Goal: Information Seeking & Learning: Learn about a topic

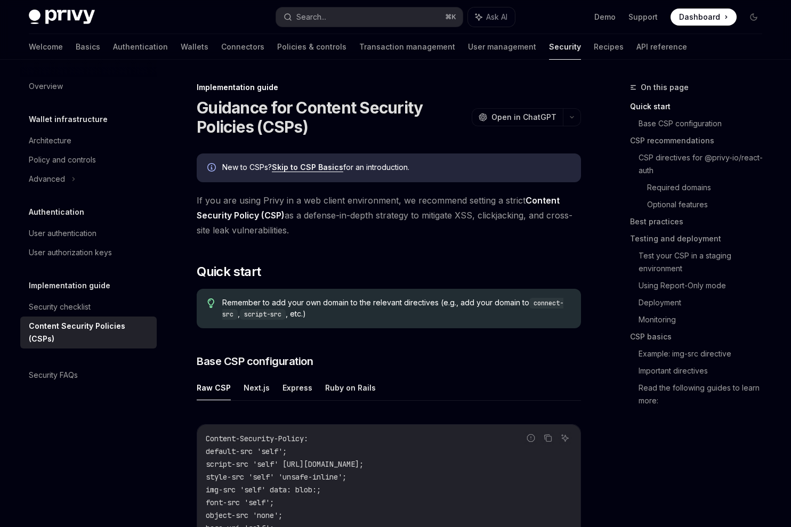
type textarea "*"
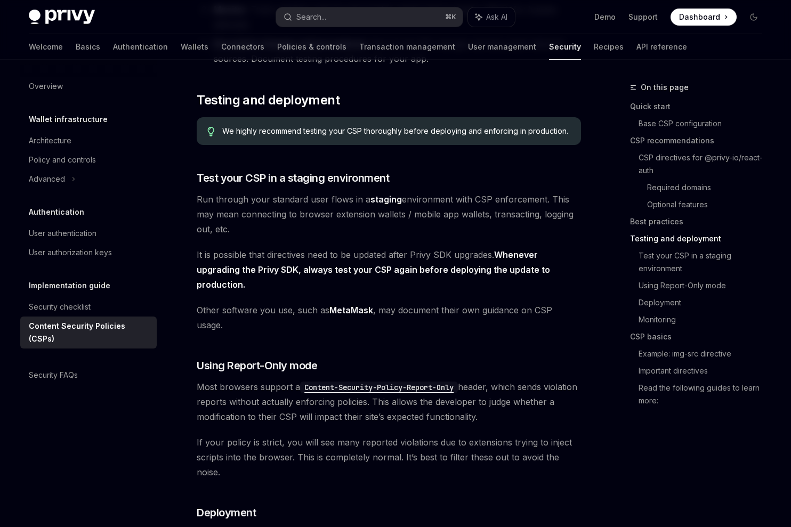
scroll to position [1636, 0]
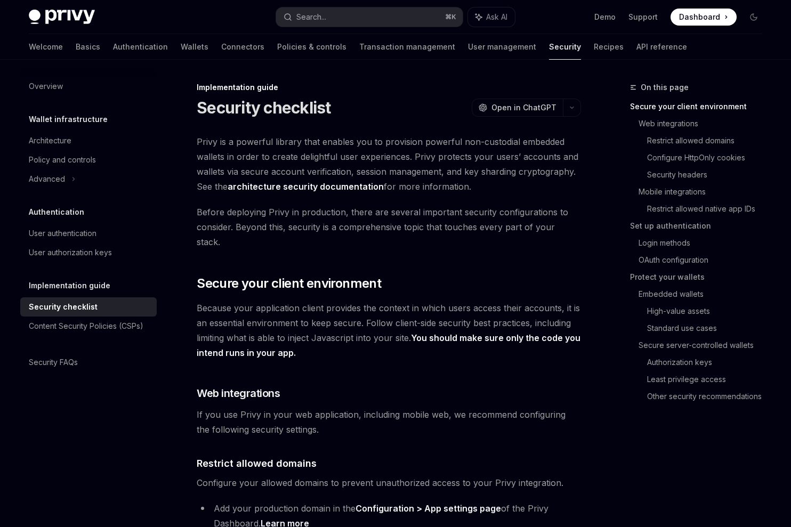
type textarea "*"
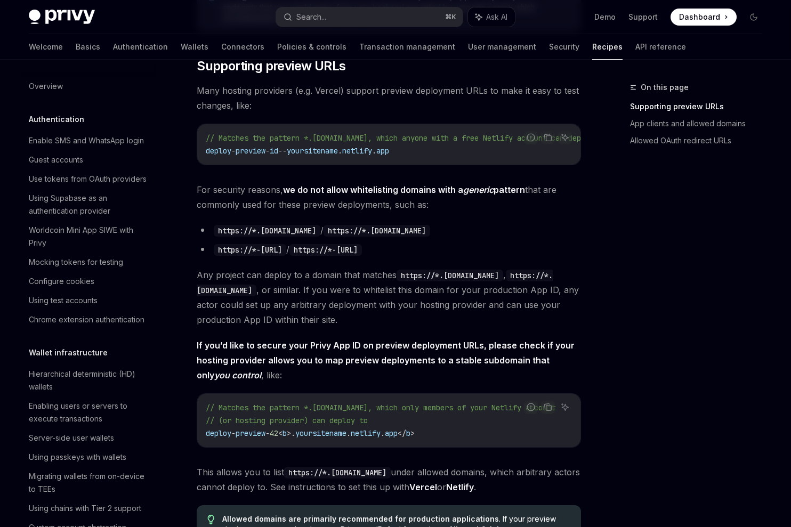
scroll to position [652, 0]
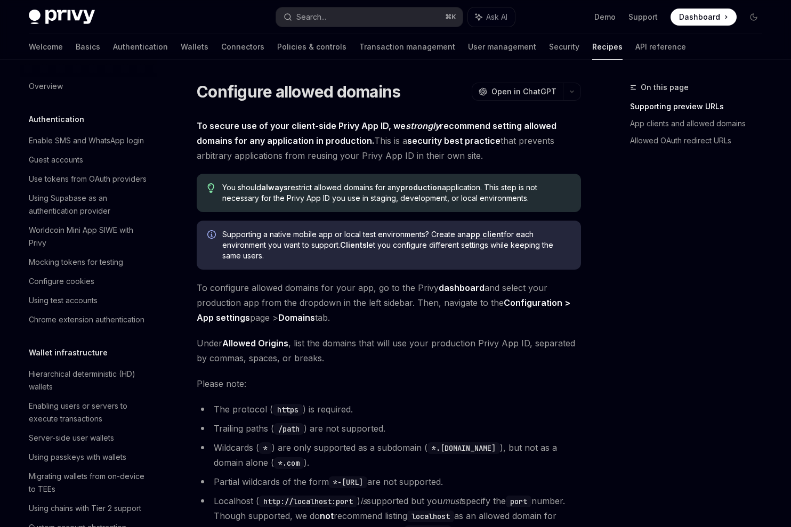
type textarea "*"
